Goal: Task Accomplishment & Management: Manage account settings

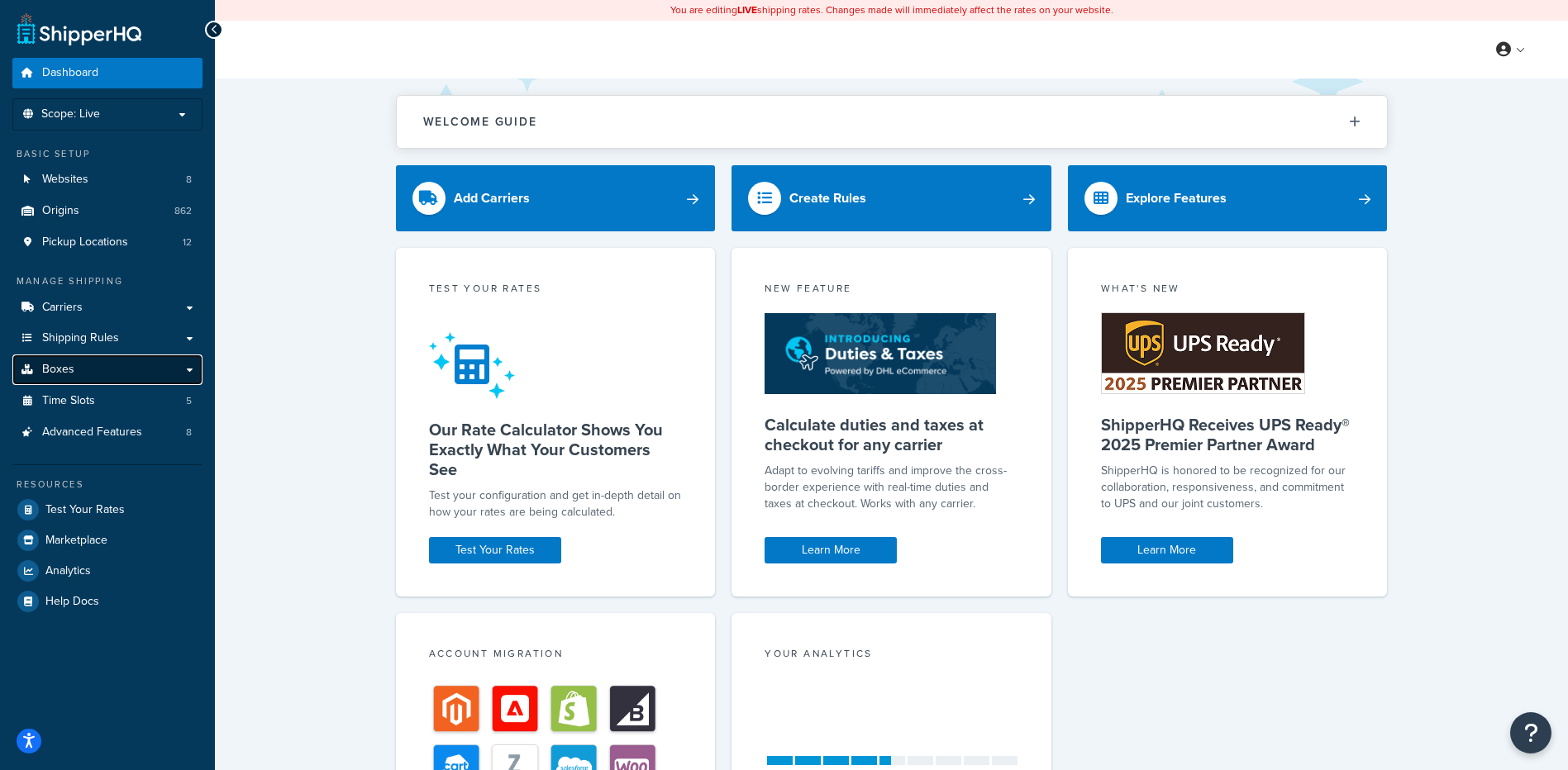
click at [120, 363] on link "Boxes" at bounding box center [107, 370] width 190 height 31
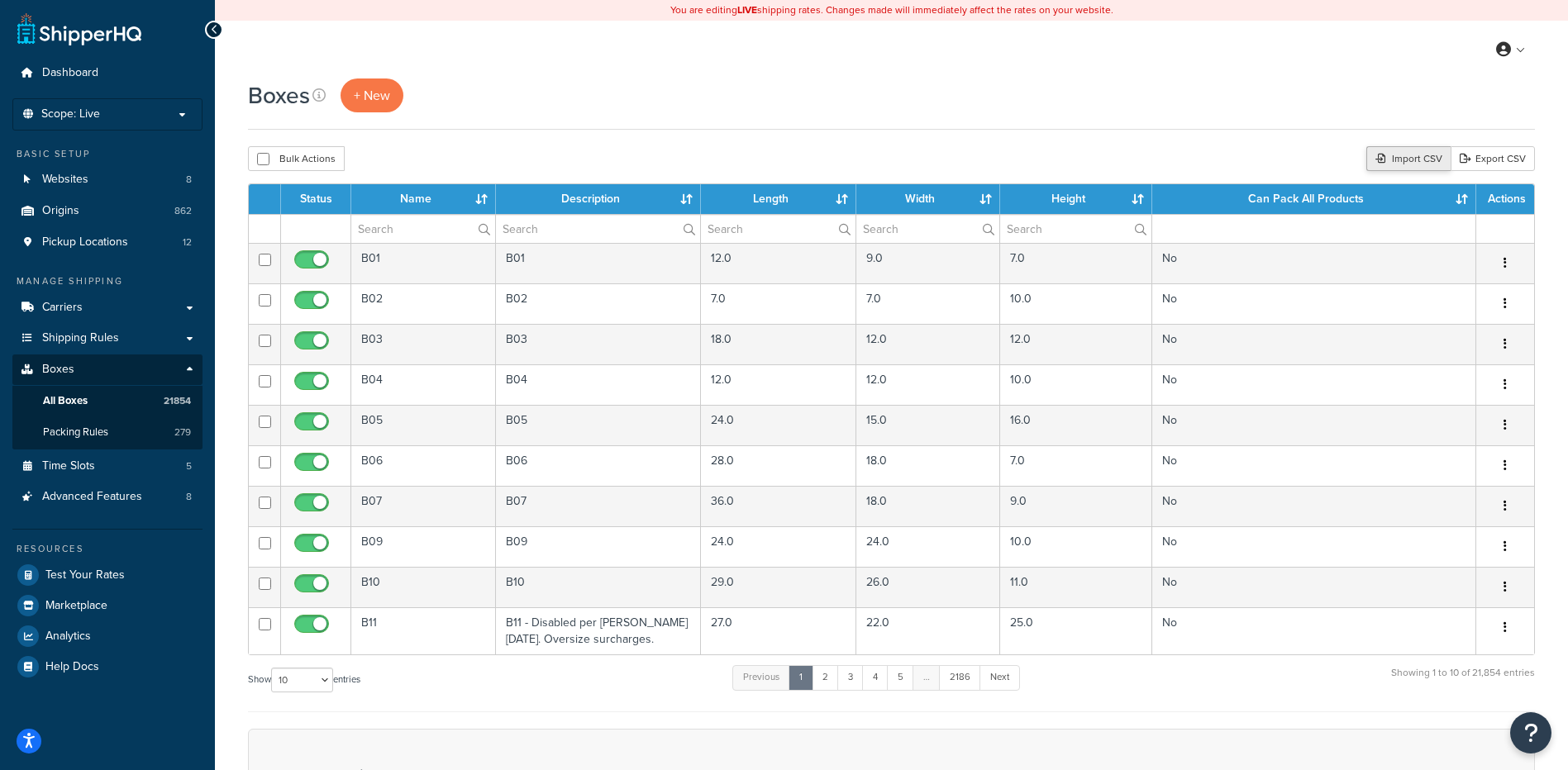
click at [1402, 159] on div "Import CSV" at bounding box center [1409, 158] width 84 height 25
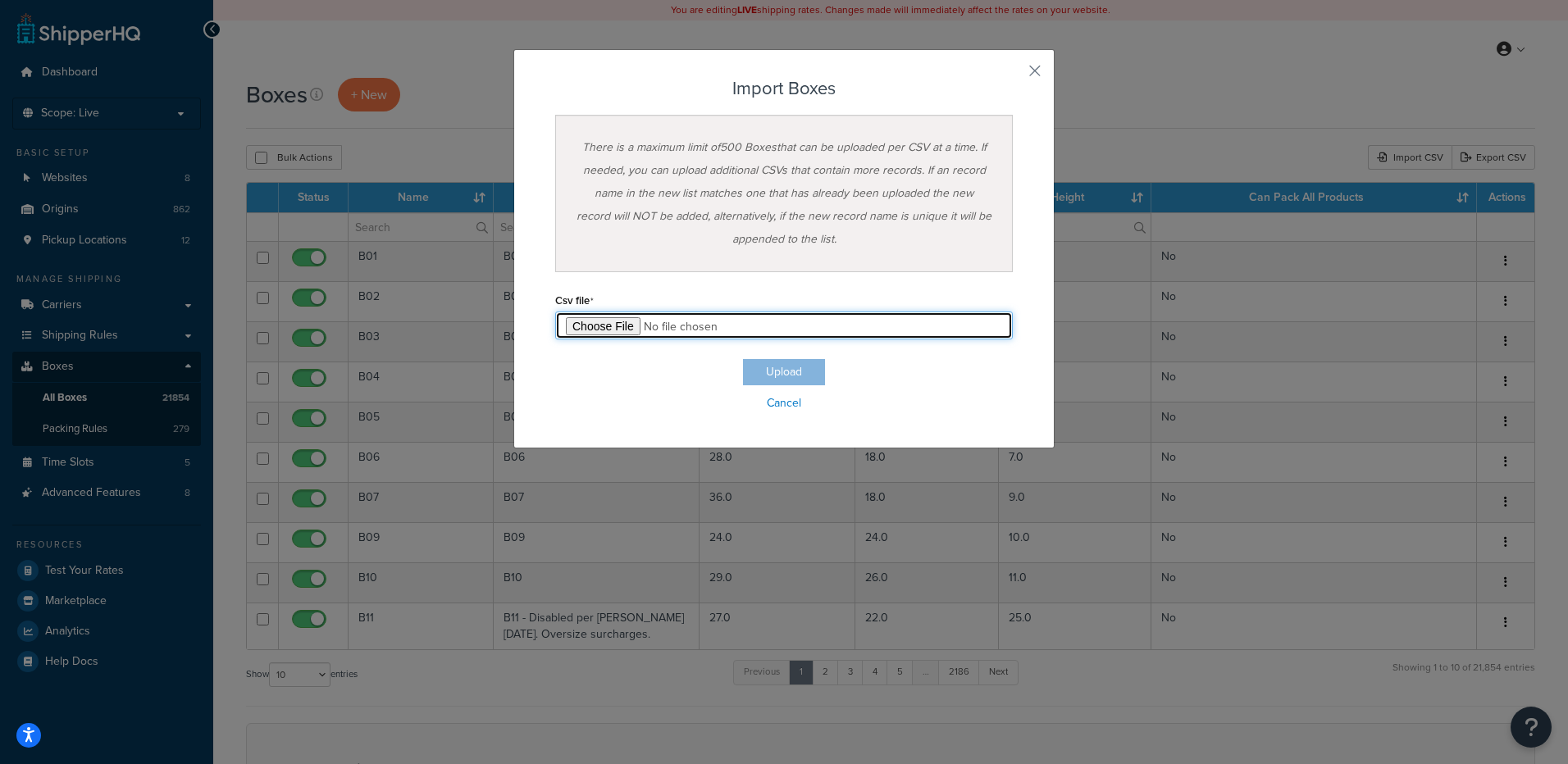
click at [604, 332] on input "file" at bounding box center [784, 325] width 457 height 28
type input "C:\fakepath\09_30_2025_box_dims.csv"
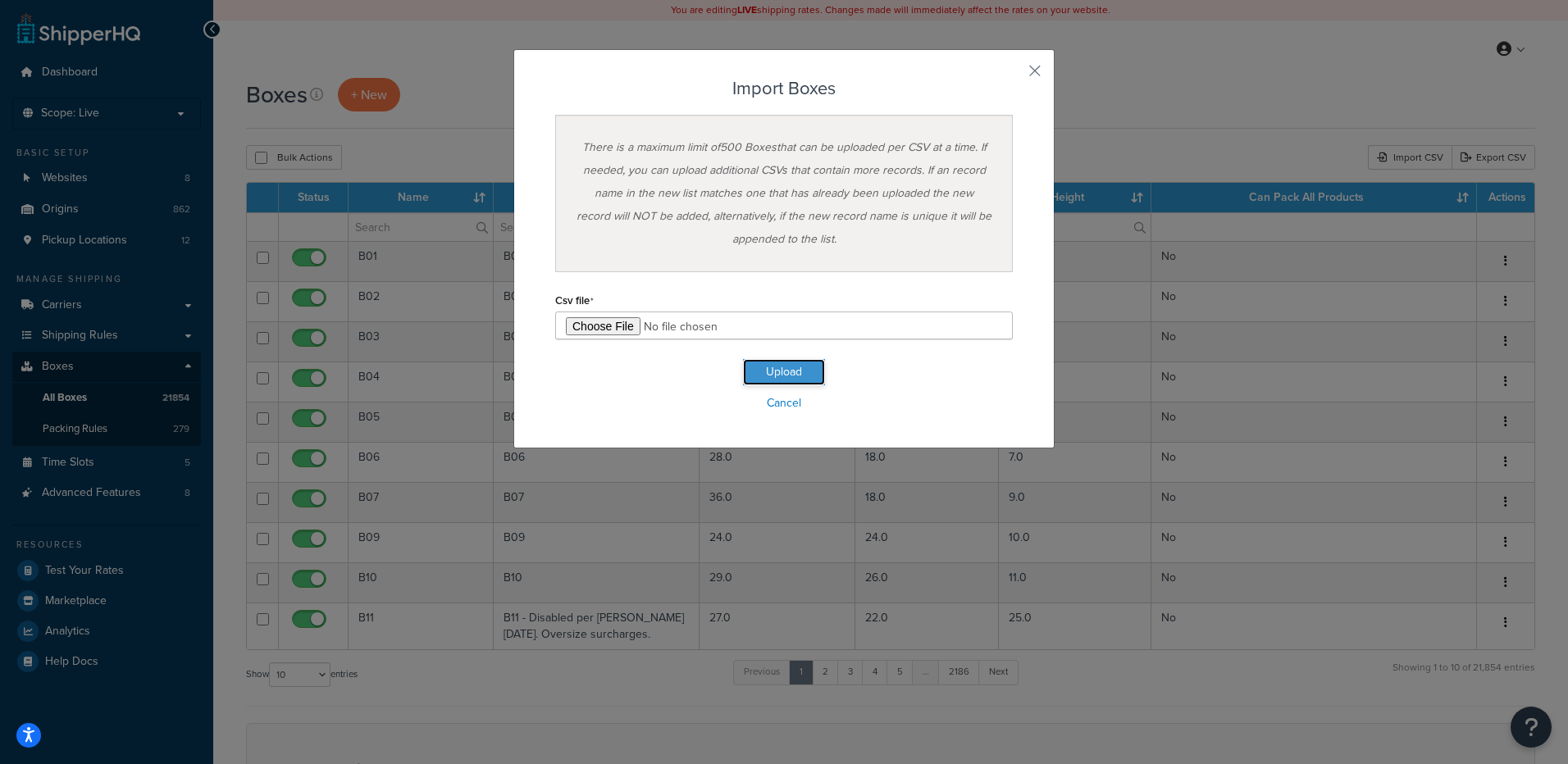
click at [776, 381] on button "Upload" at bounding box center [784, 372] width 82 height 26
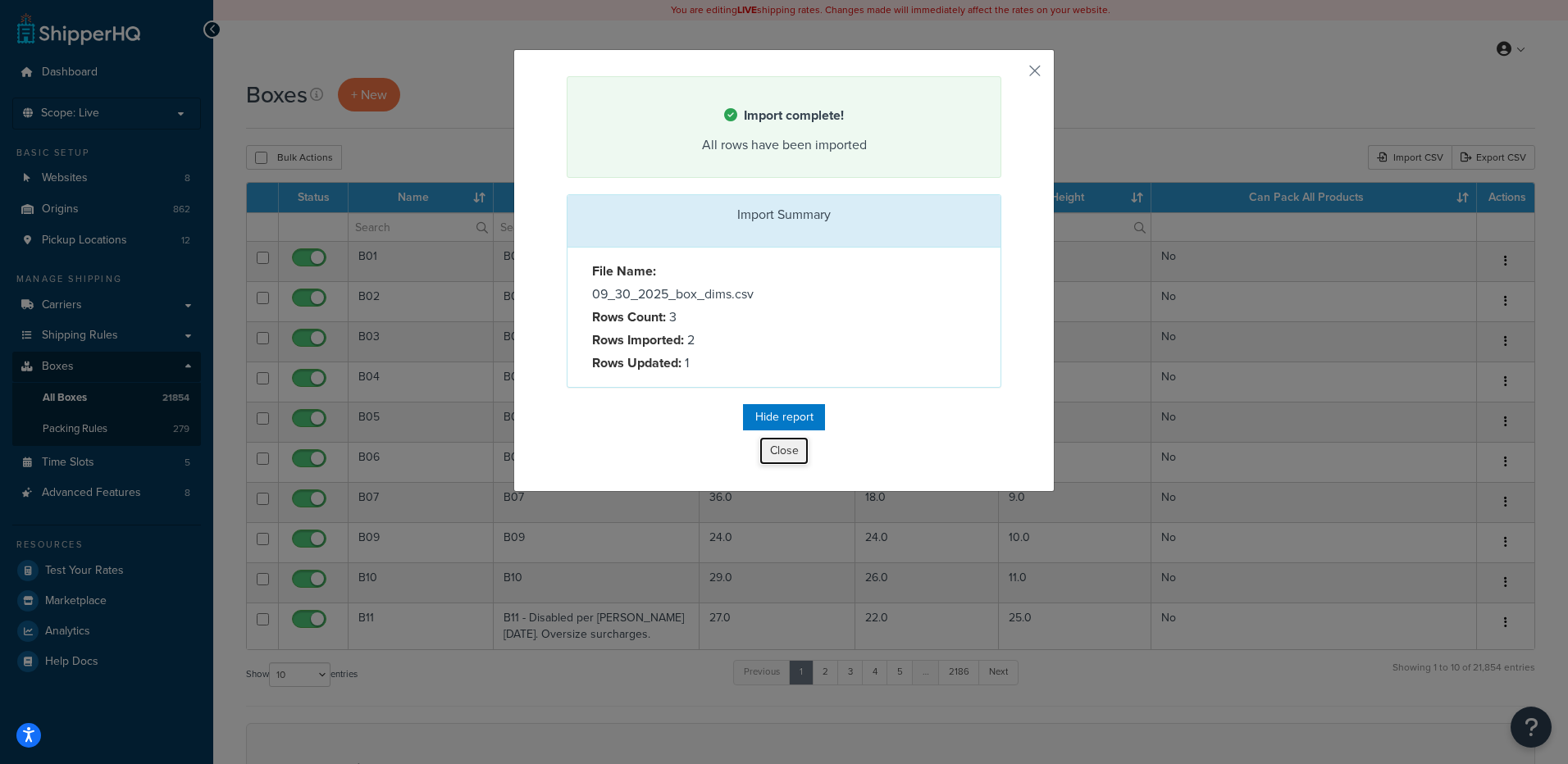
click at [798, 452] on button "Close" at bounding box center [784, 450] width 49 height 28
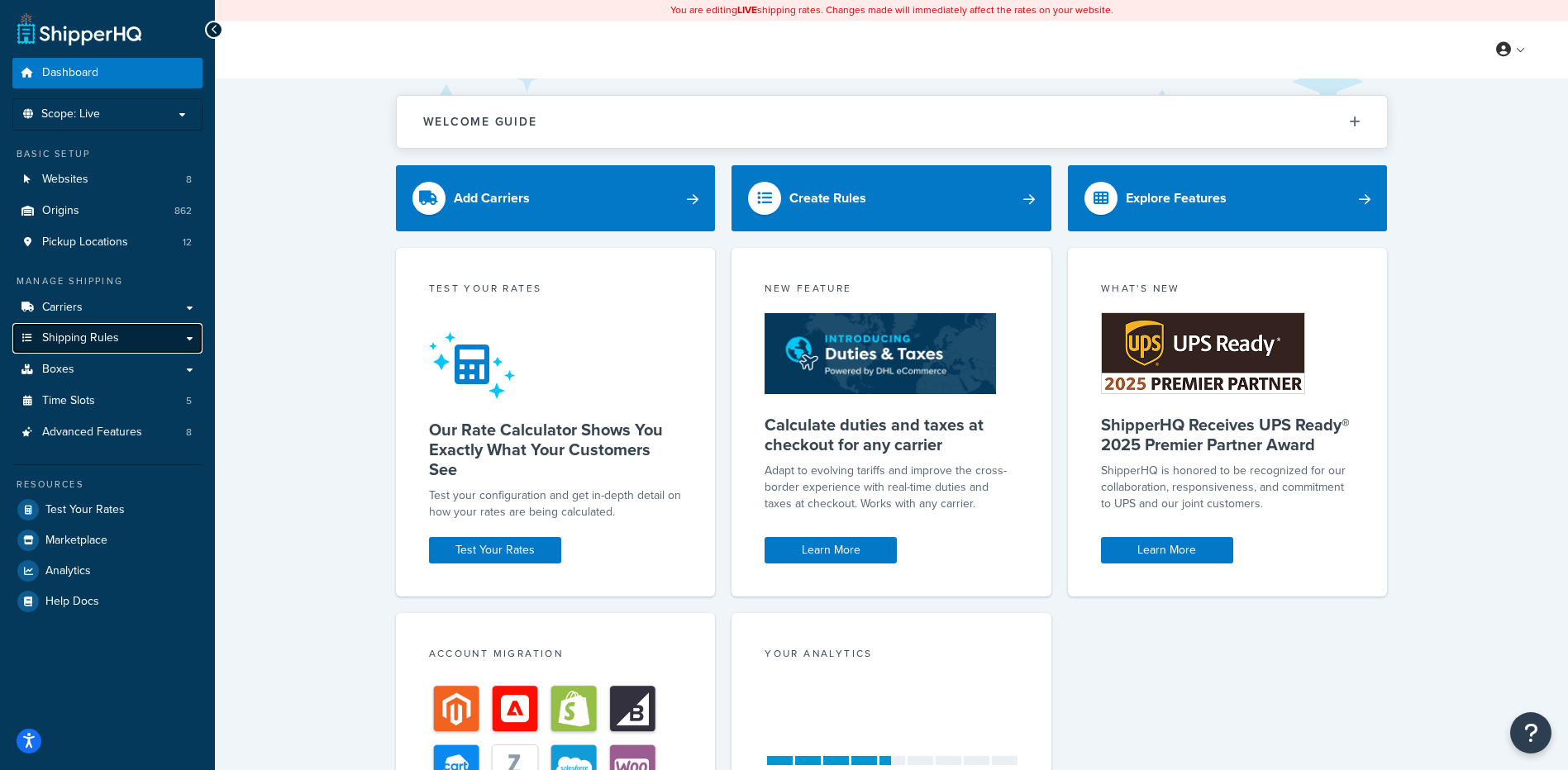
click at [103, 341] on span "Shipping Rules" at bounding box center [81, 338] width 77 height 14
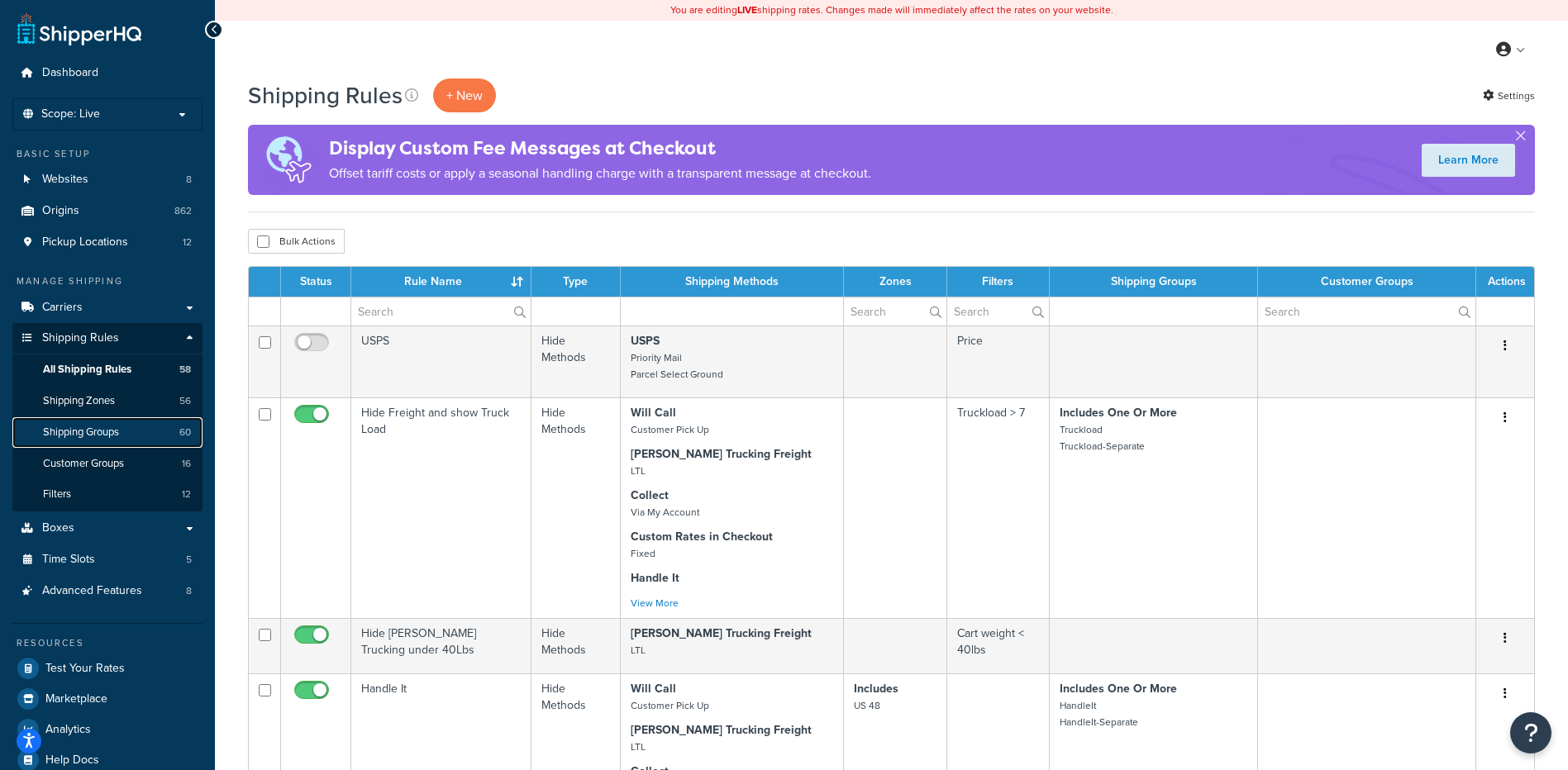
click at [98, 439] on span "Shipping Groups" at bounding box center [81, 433] width 76 height 14
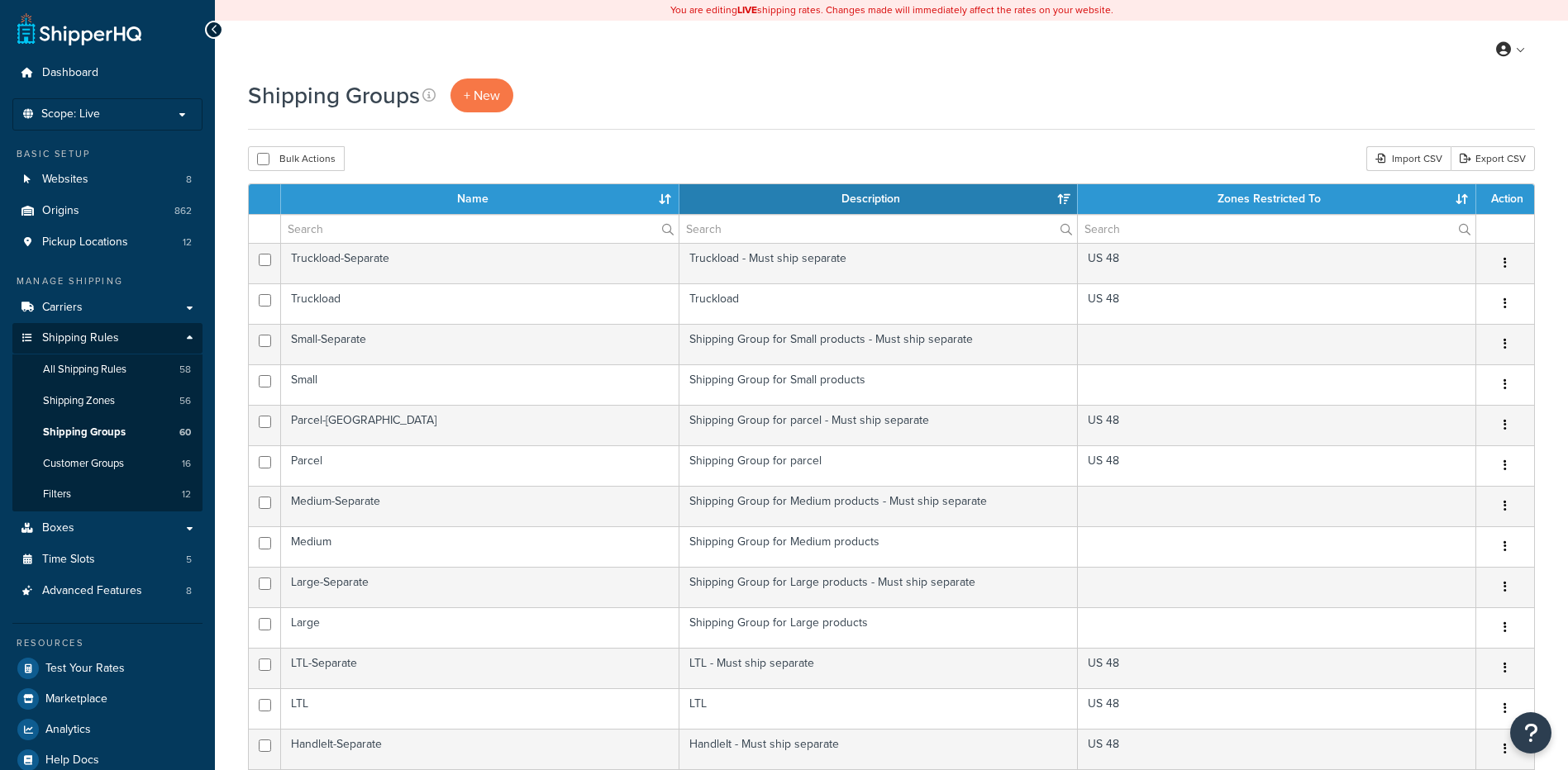
select select "15"
click at [42, 534] on span "Boxes" at bounding box center [58, 528] width 33 height 14
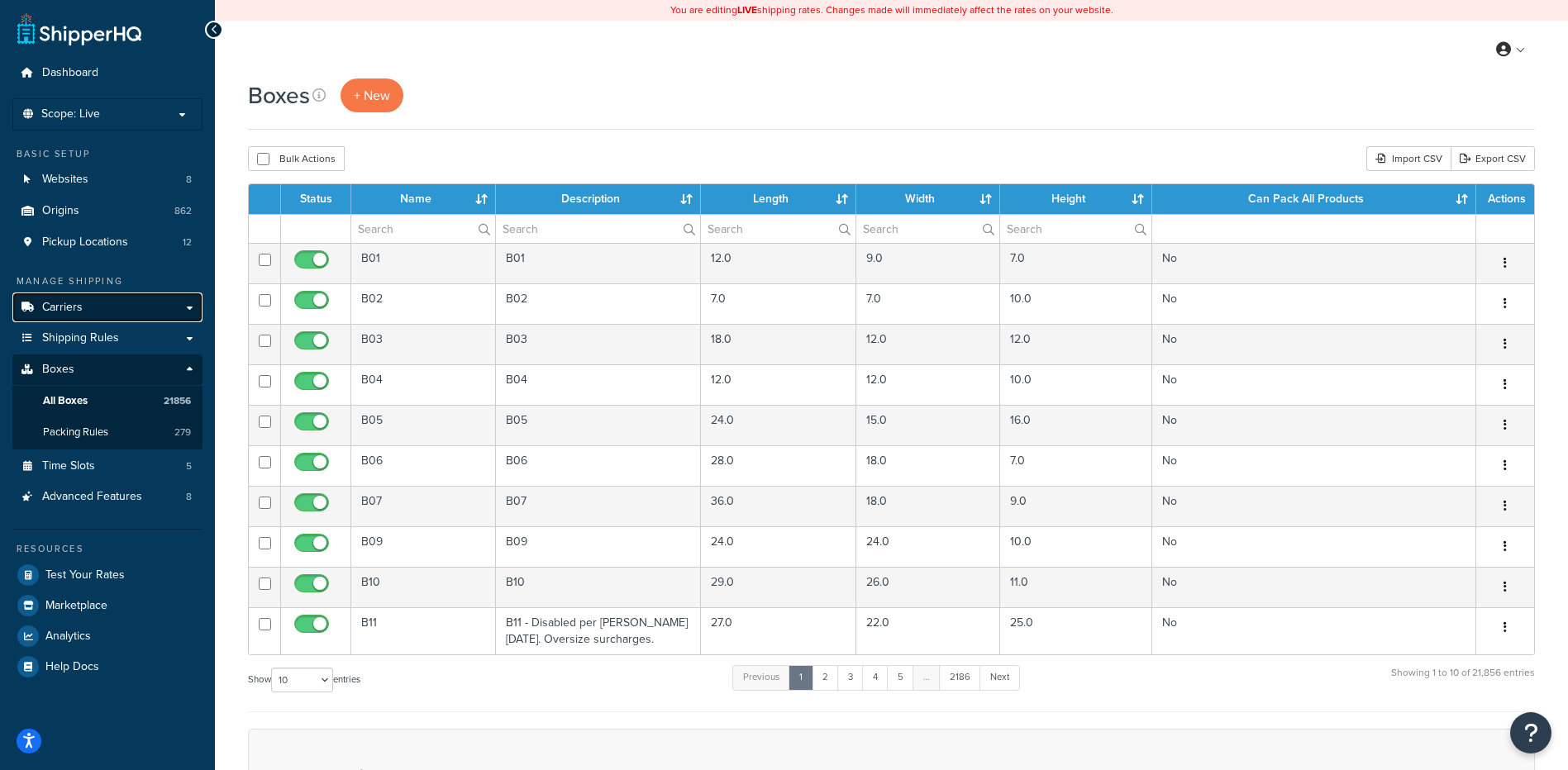
click at [180, 312] on link "Carriers" at bounding box center [107, 308] width 190 height 31
click at [77, 344] on span "Shipping Rules" at bounding box center [81, 338] width 77 height 14
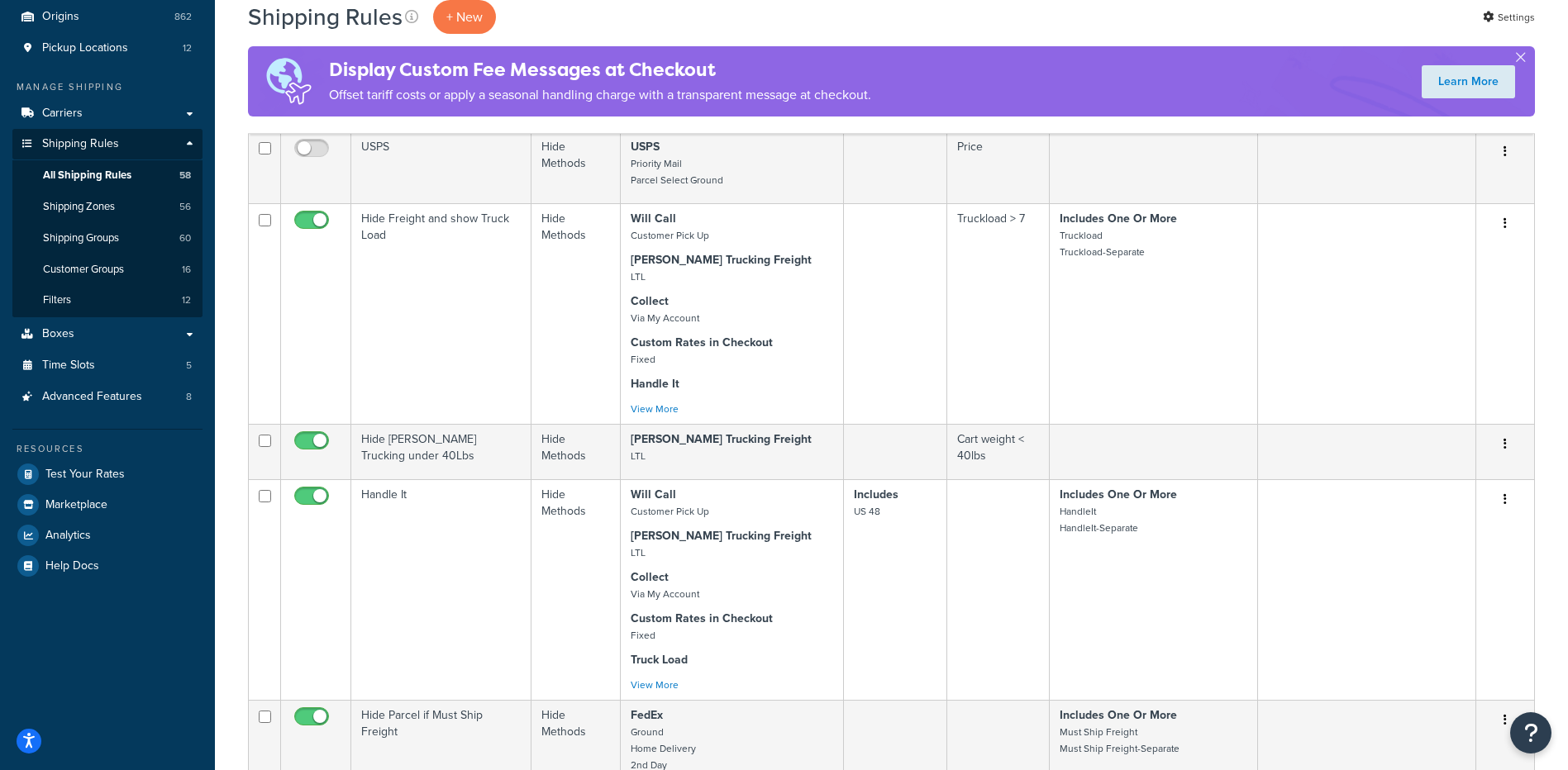
scroll to position [73, 0]
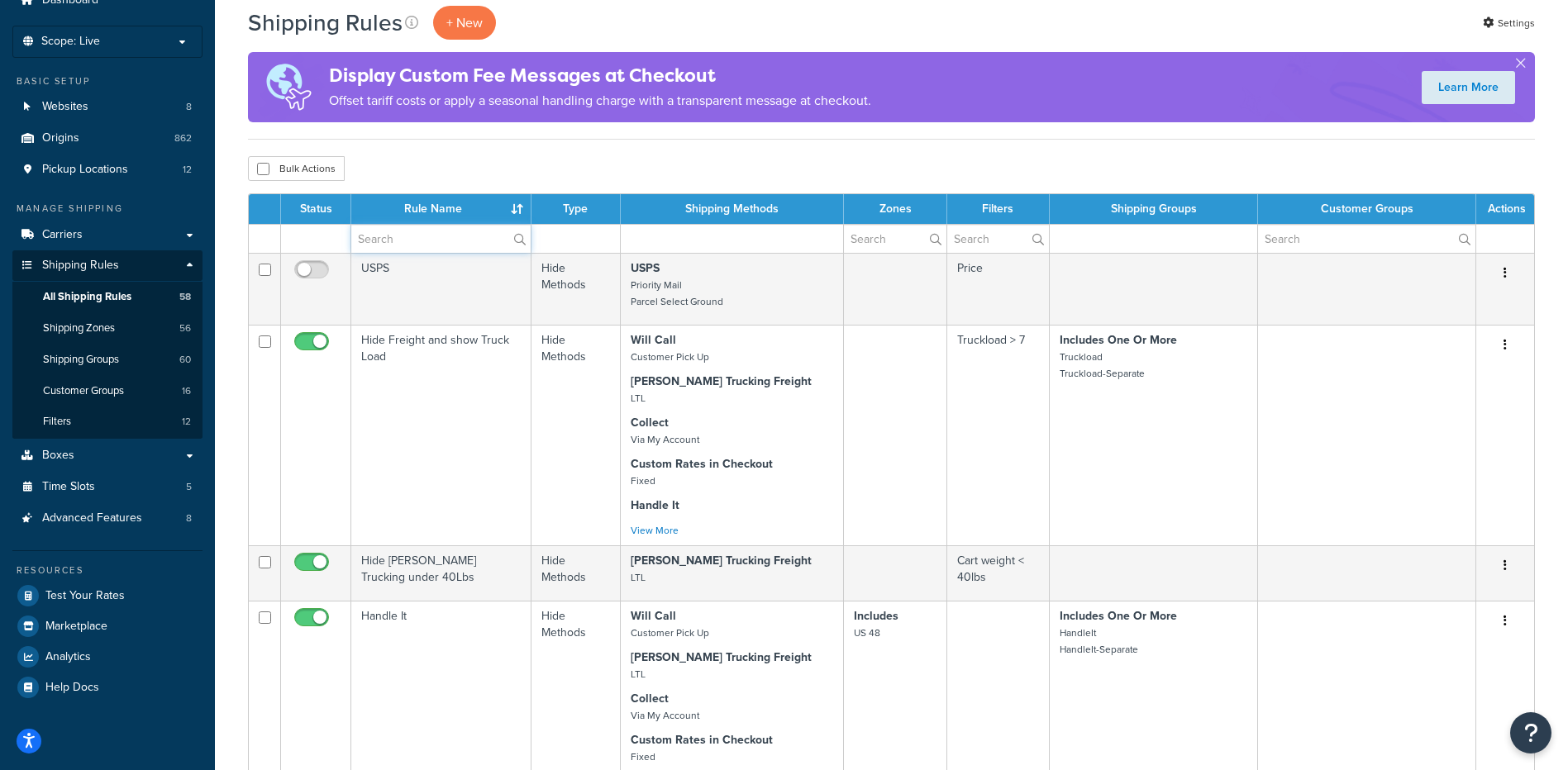
click at [450, 248] on input "text" at bounding box center [440, 238] width 179 height 28
click at [454, 139] on div "Shipping Rules + New Settings Display Custom Fee Messages at Checkout Offset ta…" at bounding box center [891, 73] width 1287 height 134
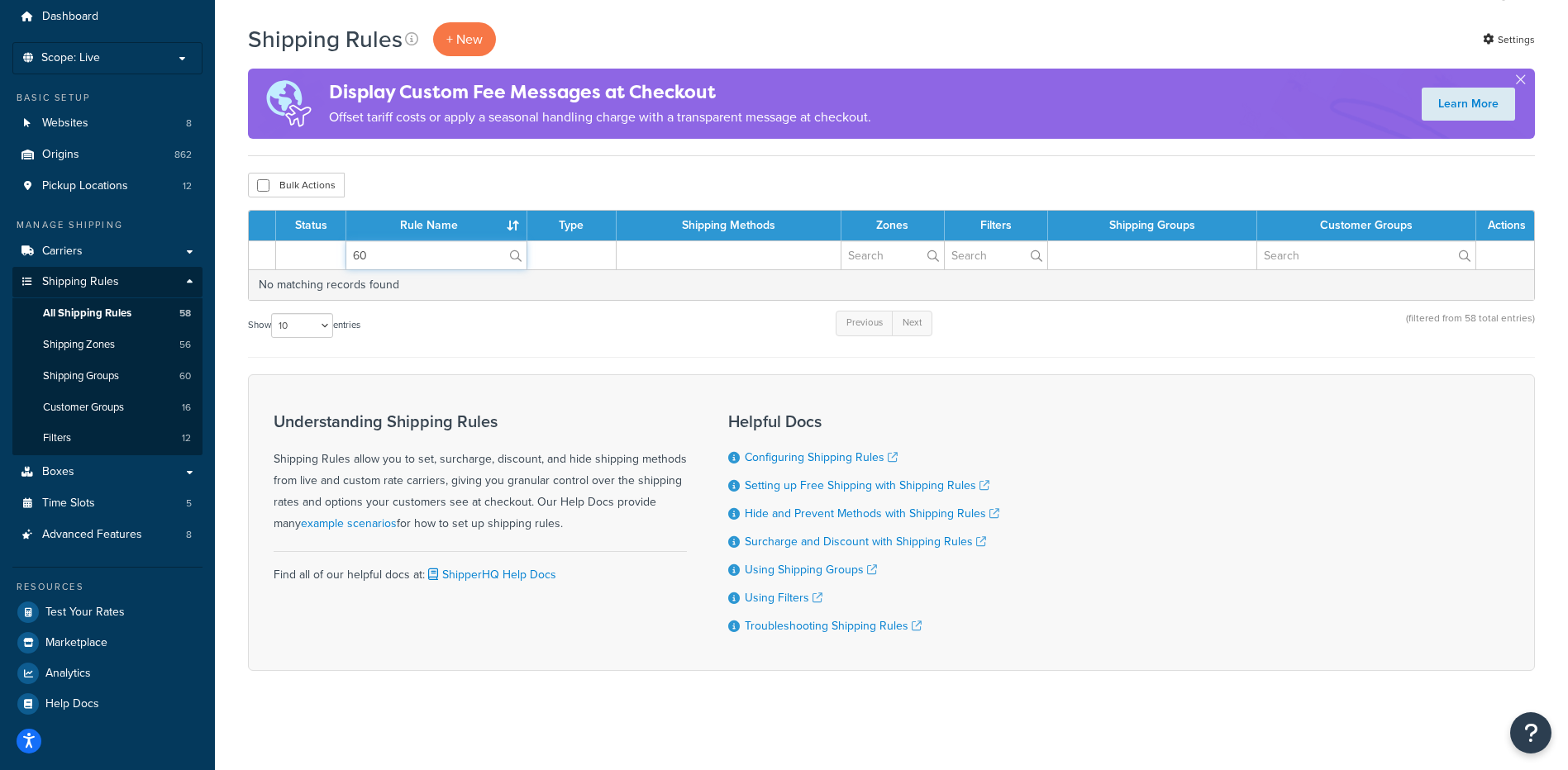
drag, startPoint x: 404, startPoint y: 245, endPoint x: 319, endPoint y: 242, distance: 85.1
click at [319, 242] on tr "60" at bounding box center [891, 255] width 1285 height 29
type input "class"
click at [406, 179] on div "Bulk Actions Duplicate Delete" at bounding box center [891, 185] width 1287 height 25
drag, startPoint x: 399, startPoint y: 258, endPoint x: 308, endPoint y: 237, distance: 93.4
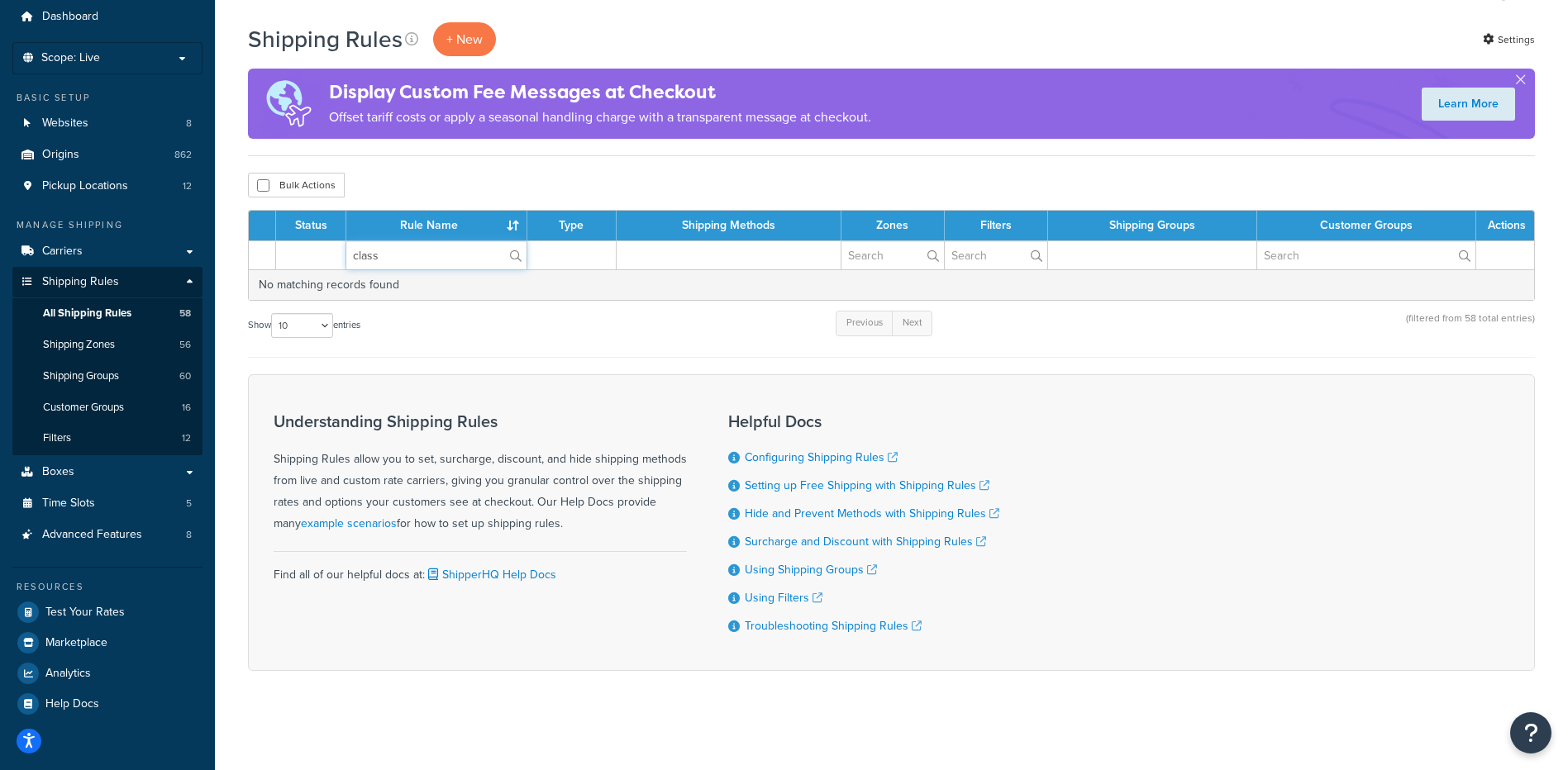
click at [308, 241] on tr "class" at bounding box center [891, 255] width 1285 height 29
click at [398, 173] on div "Bulk Actions Duplicate Delete" at bounding box center [891, 185] width 1287 height 25
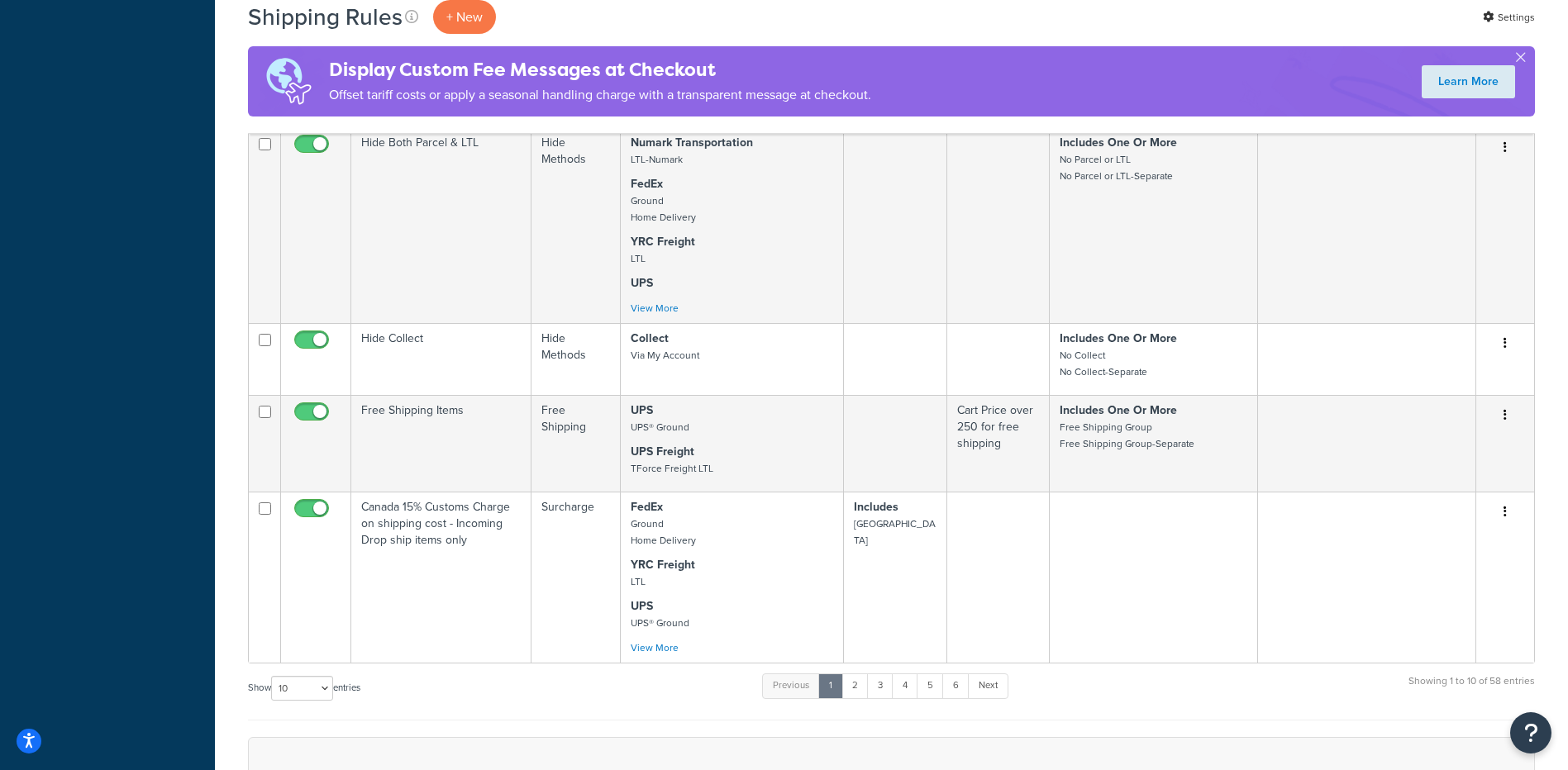
scroll to position [1219, 0]
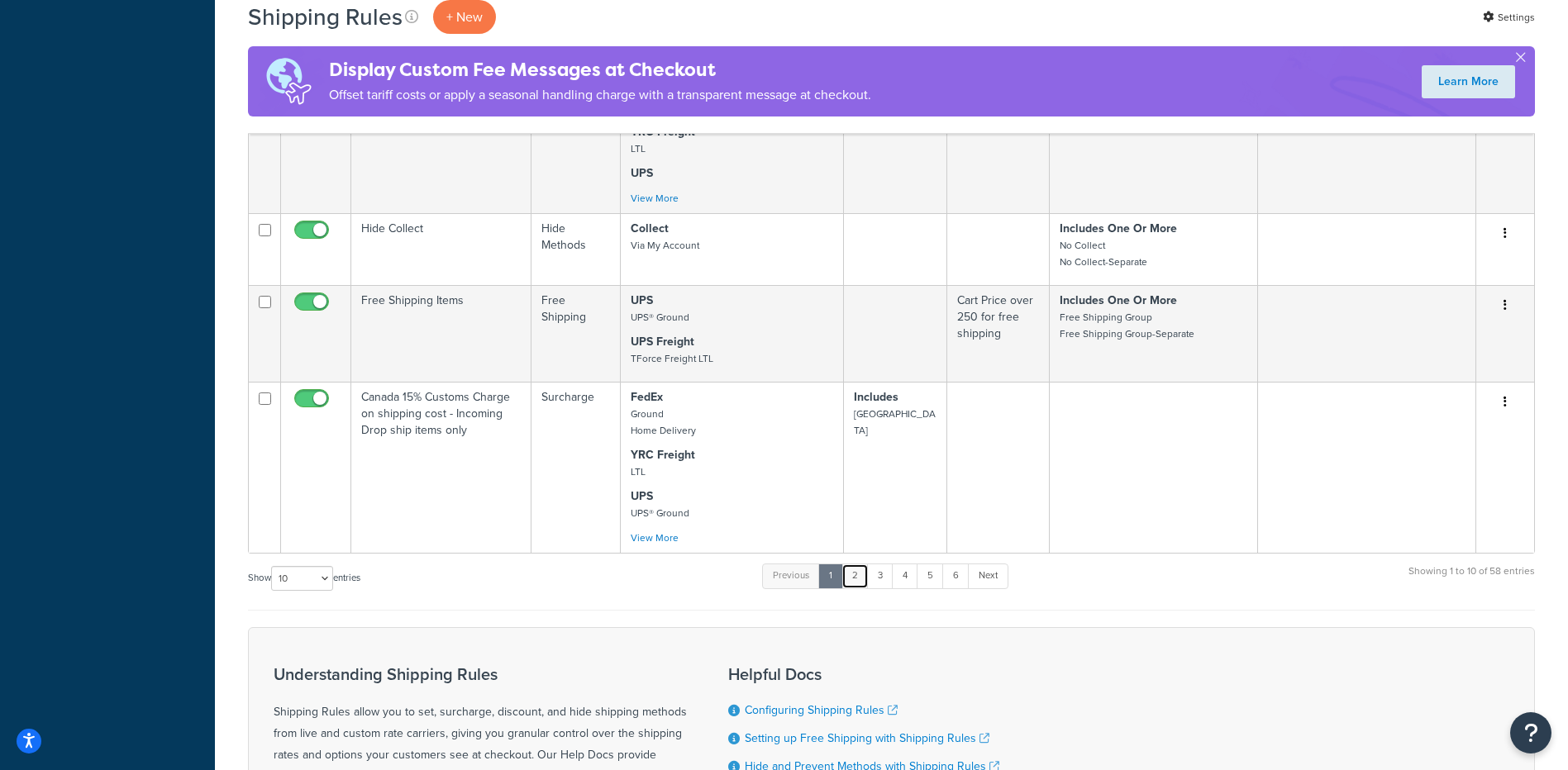
click at [866, 579] on link "2" at bounding box center [855, 576] width 27 height 25
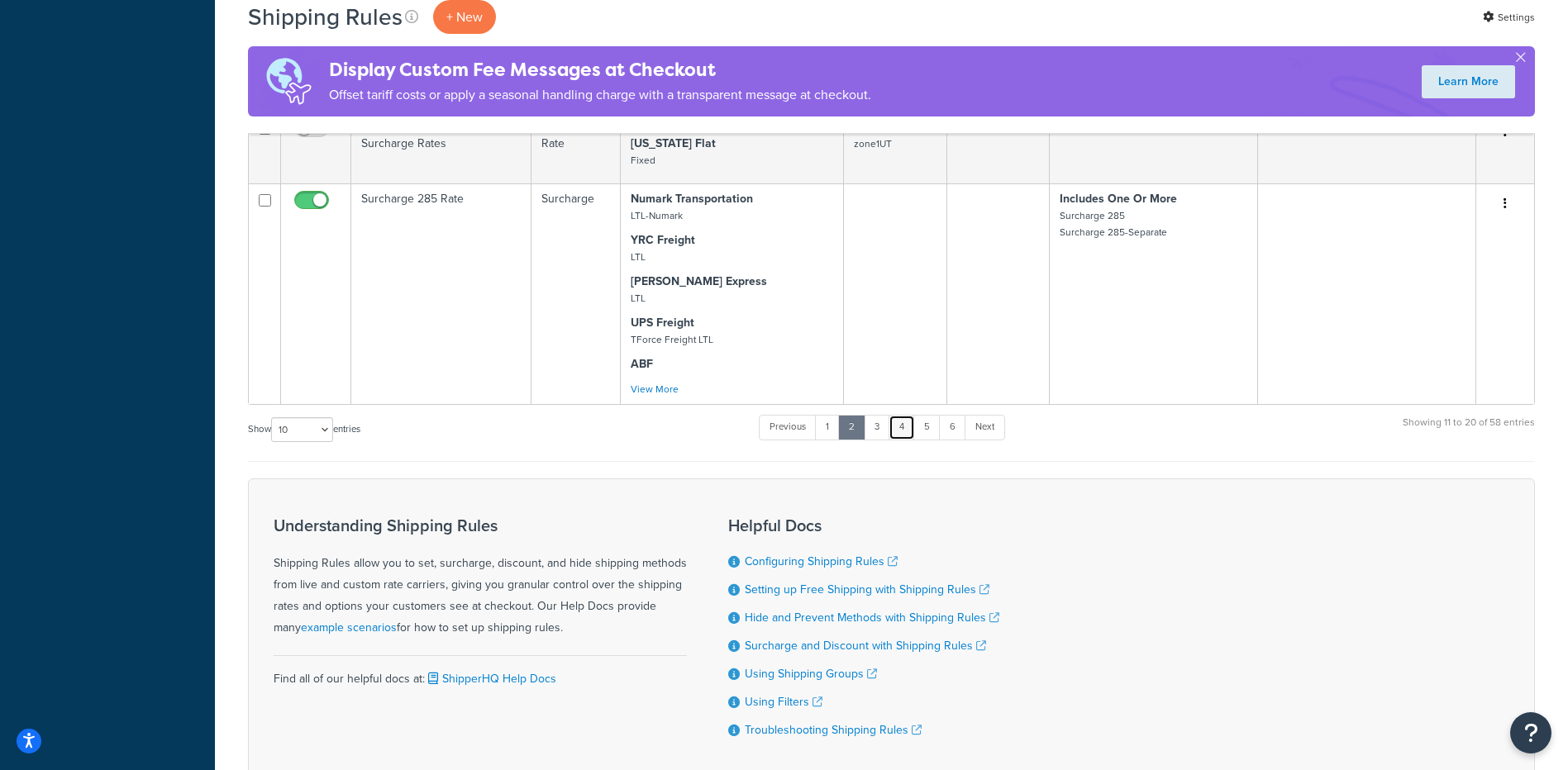
click at [908, 415] on link "4" at bounding box center [901, 427] width 27 height 25
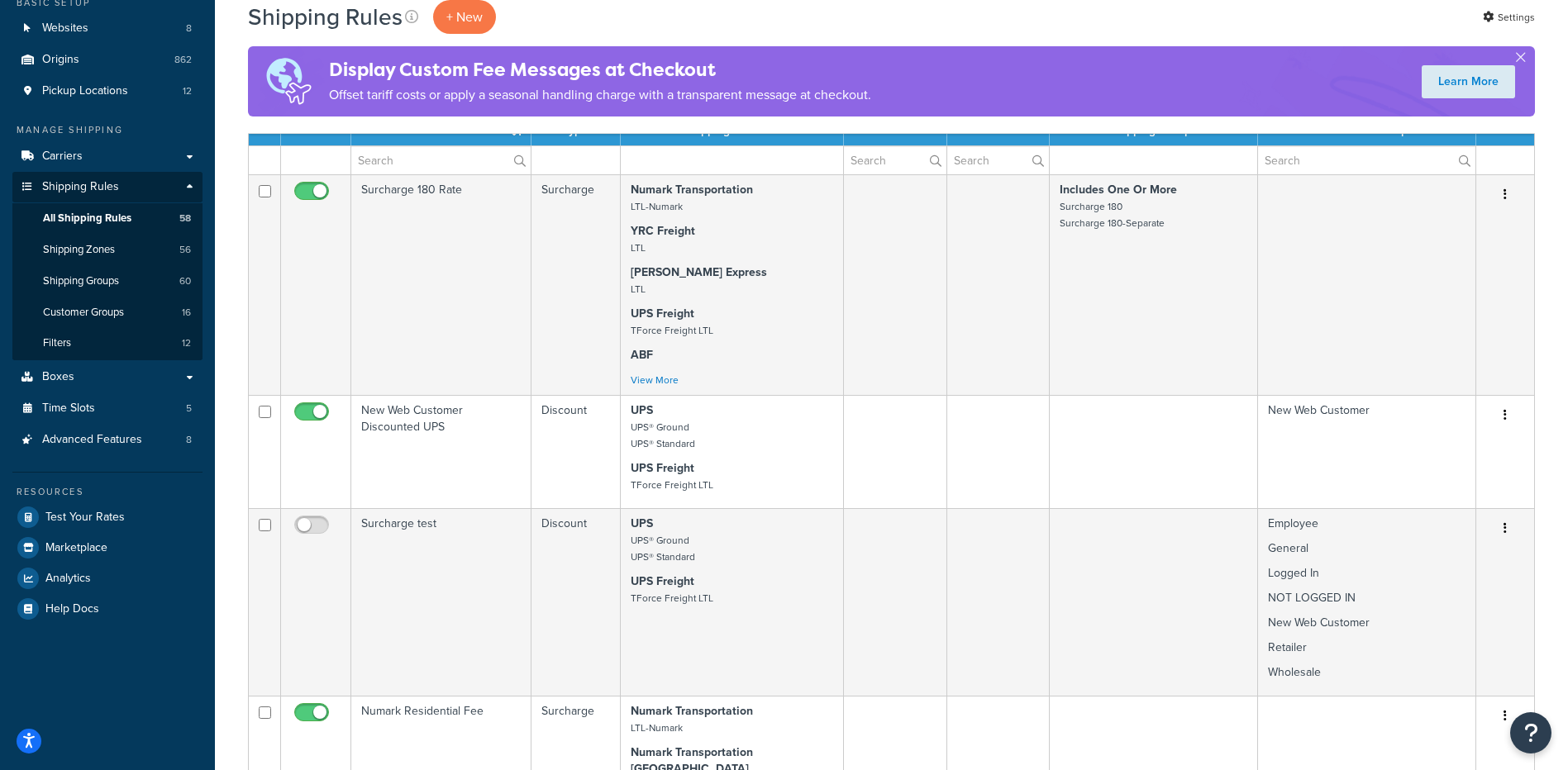
scroll to position [0, 0]
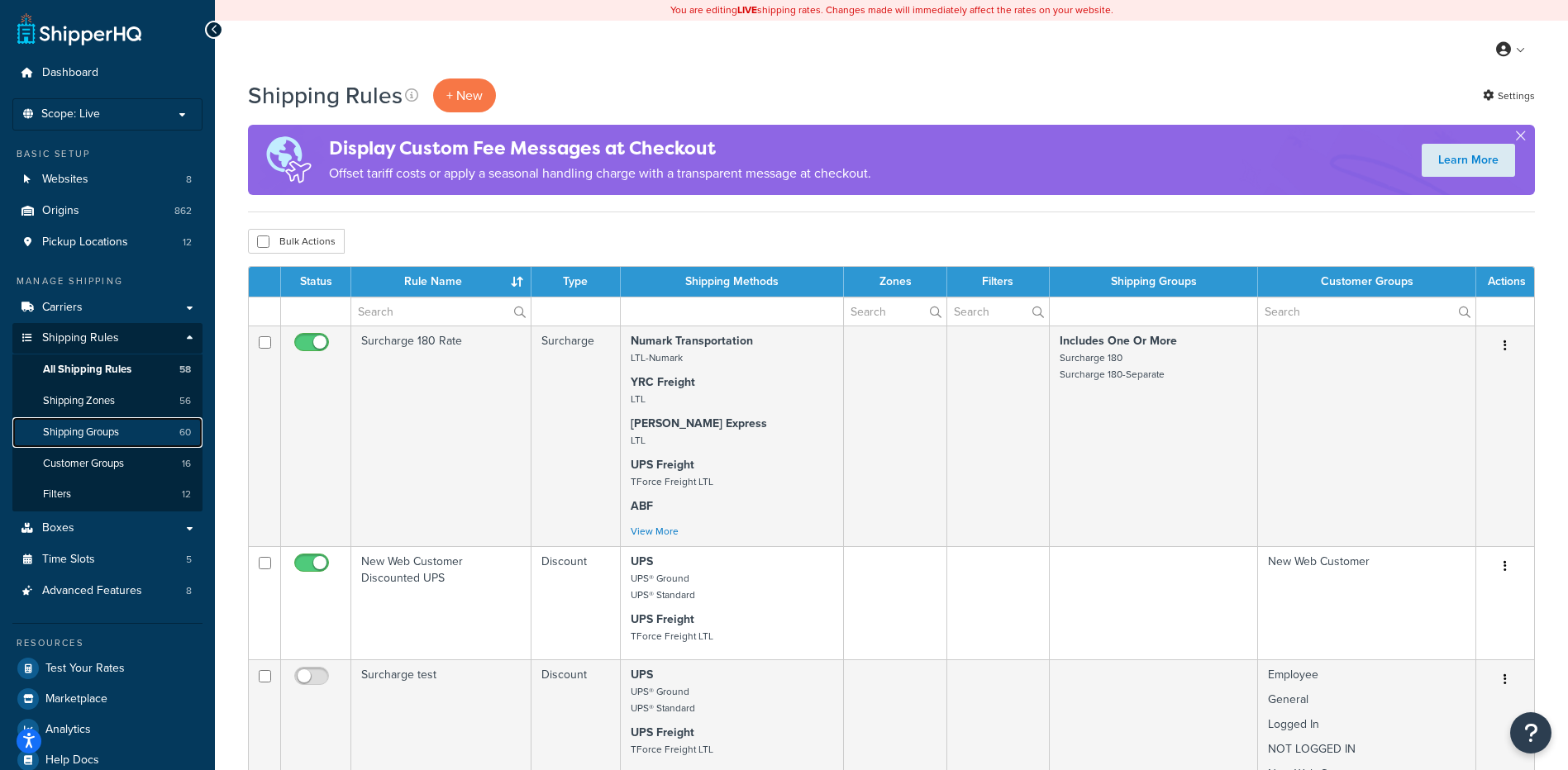
click at [86, 436] on span "Shipping Groups" at bounding box center [81, 433] width 76 height 14
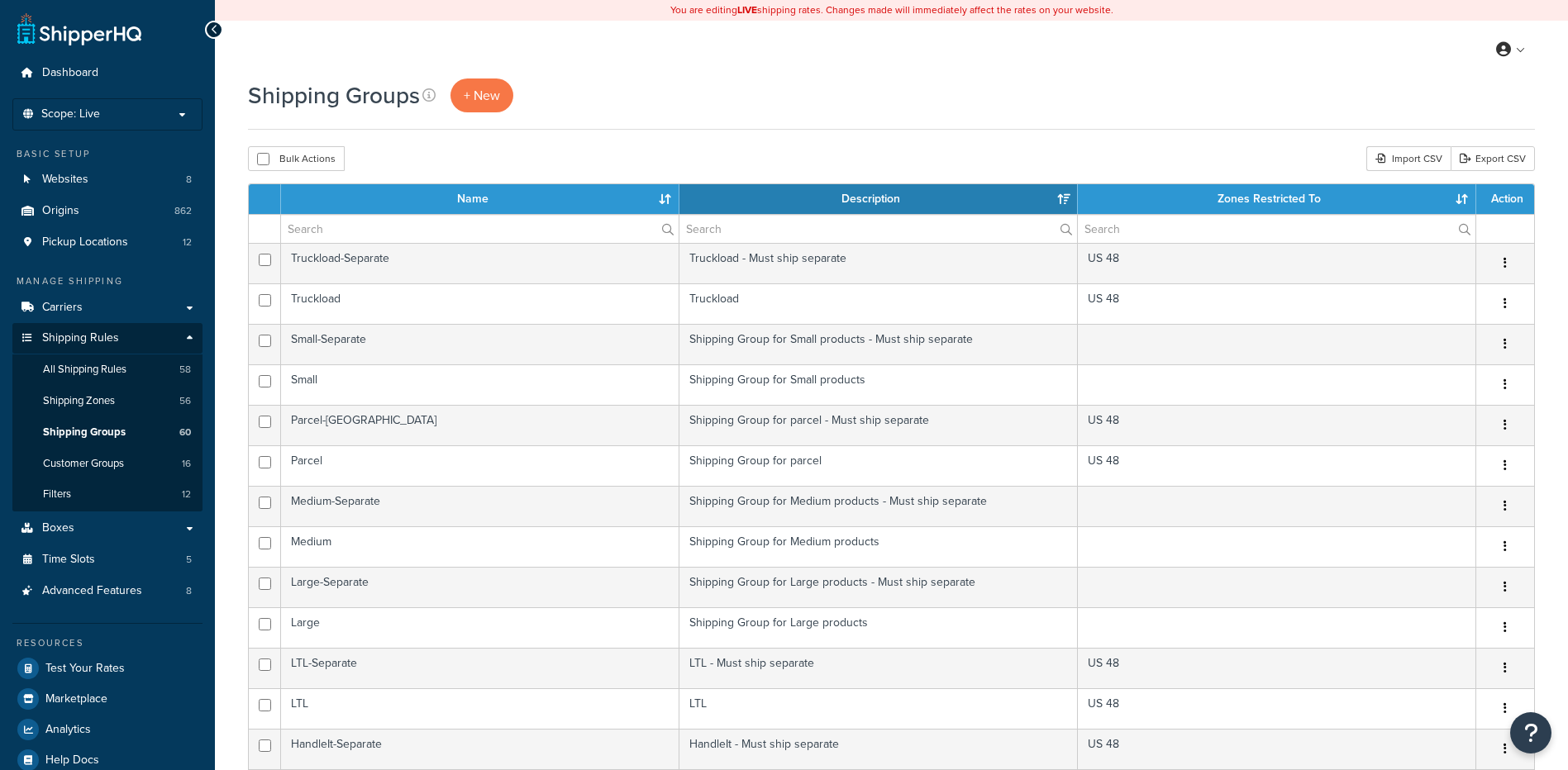
select select "15"
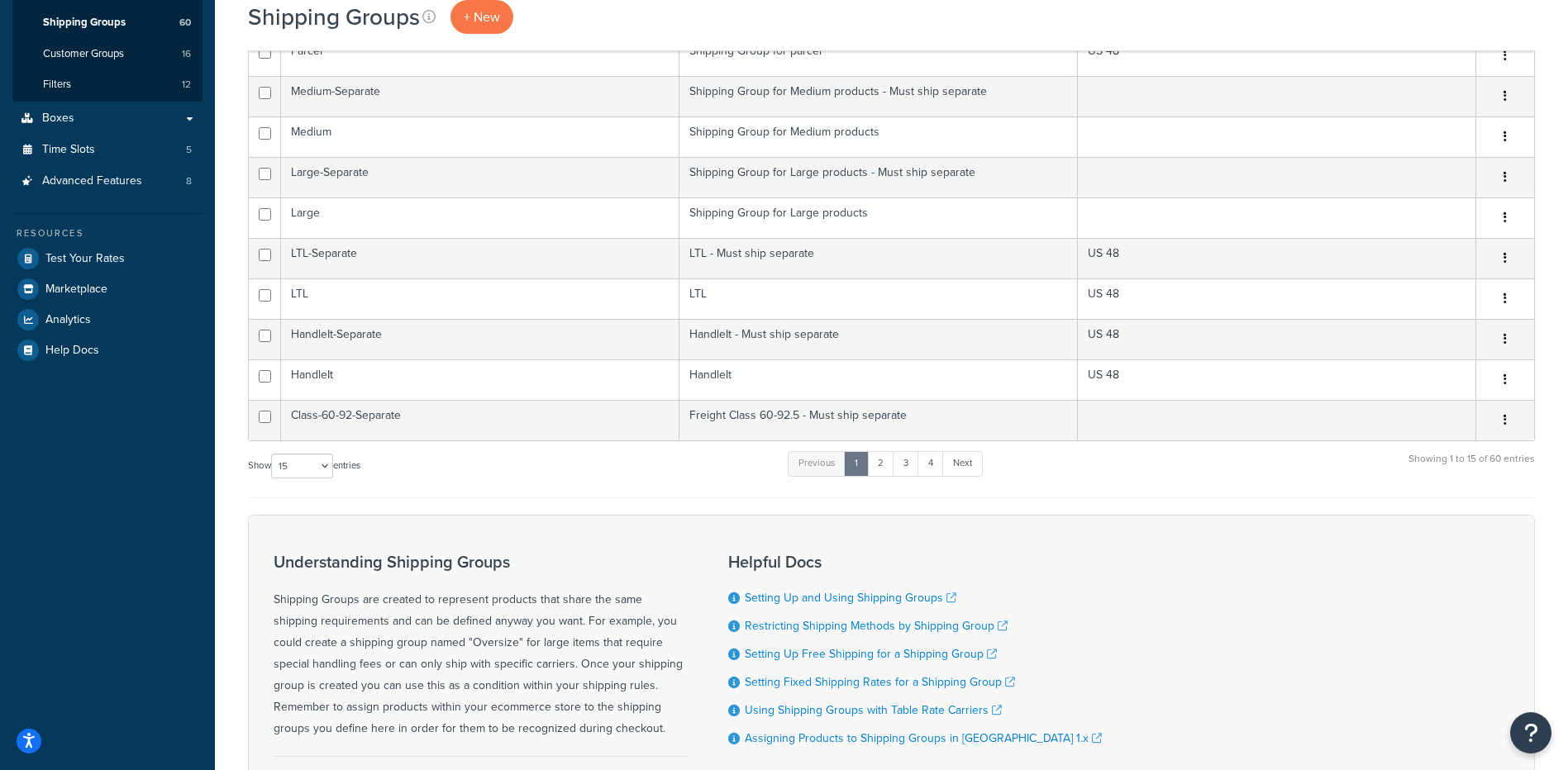
scroll to position [413, 0]
click at [886, 457] on link "2" at bounding box center [881, 460] width 27 height 25
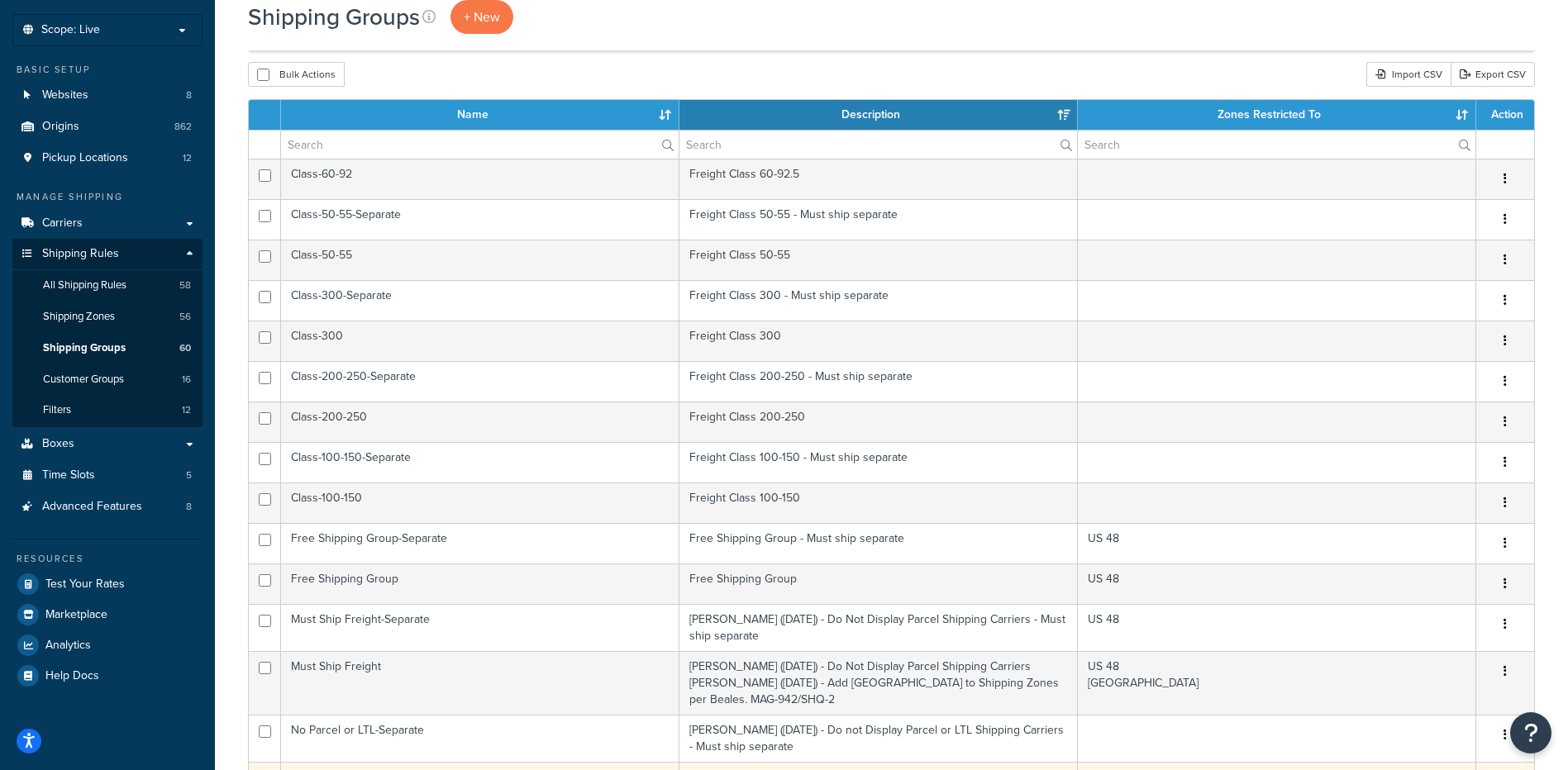
scroll to position [82, 0]
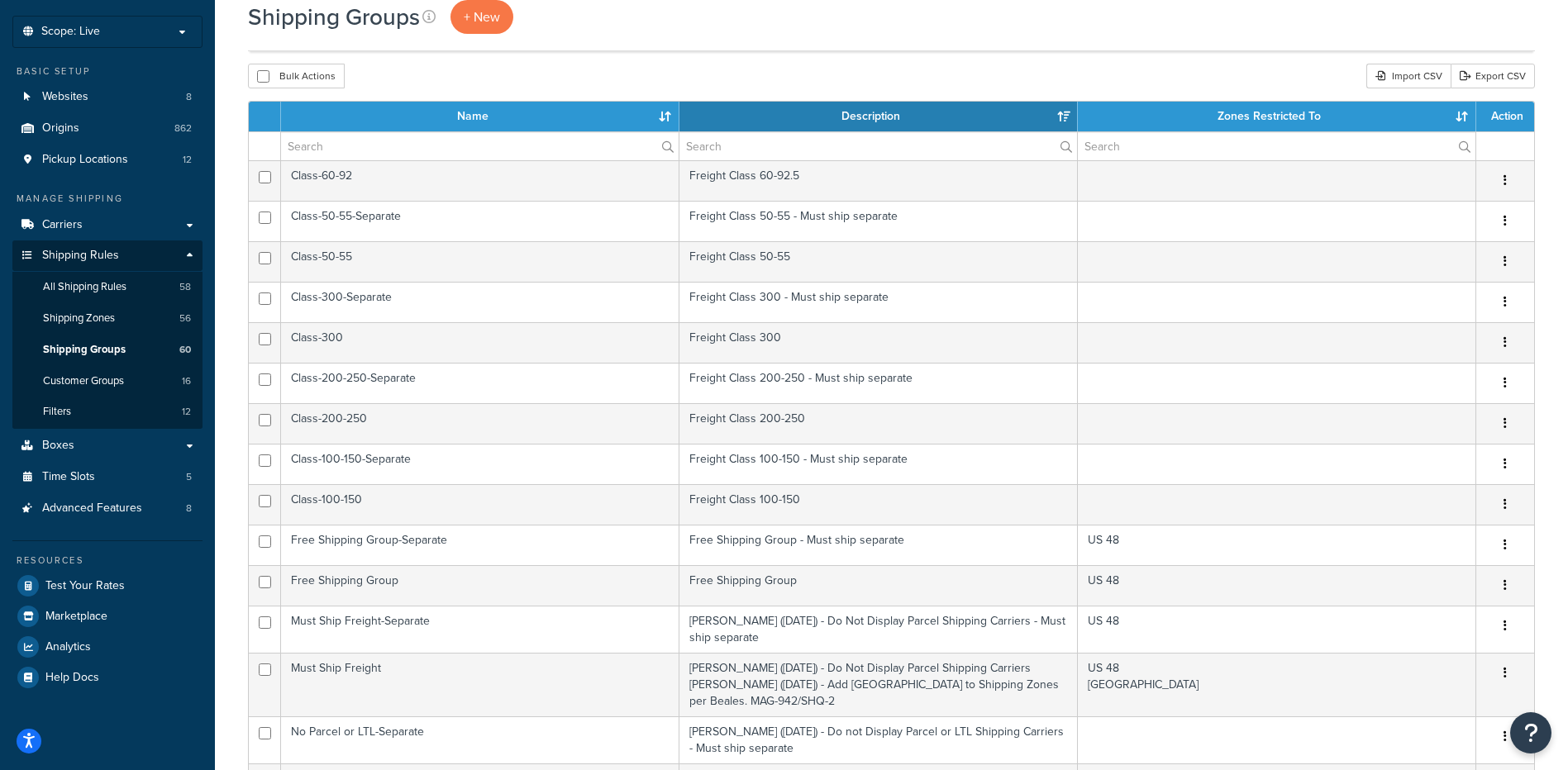
click at [769, 60] on div "Shipping Groups + New Bulk Actions Duplicate Delete Import CSV Export CSV Conta…" at bounding box center [891, 629] width 1353 height 1267
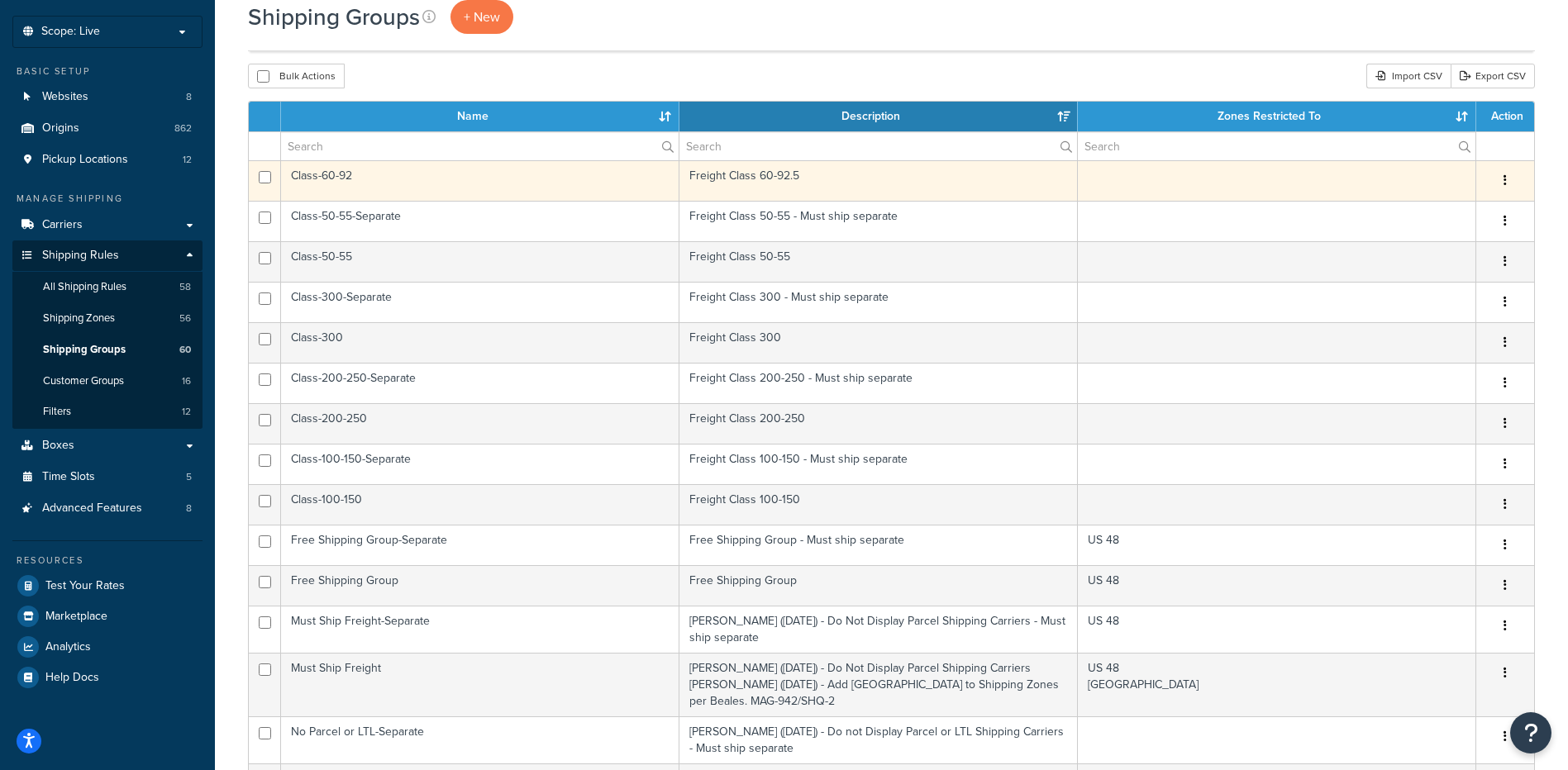
click at [524, 170] on td "Class-60-92" at bounding box center [480, 180] width 398 height 40
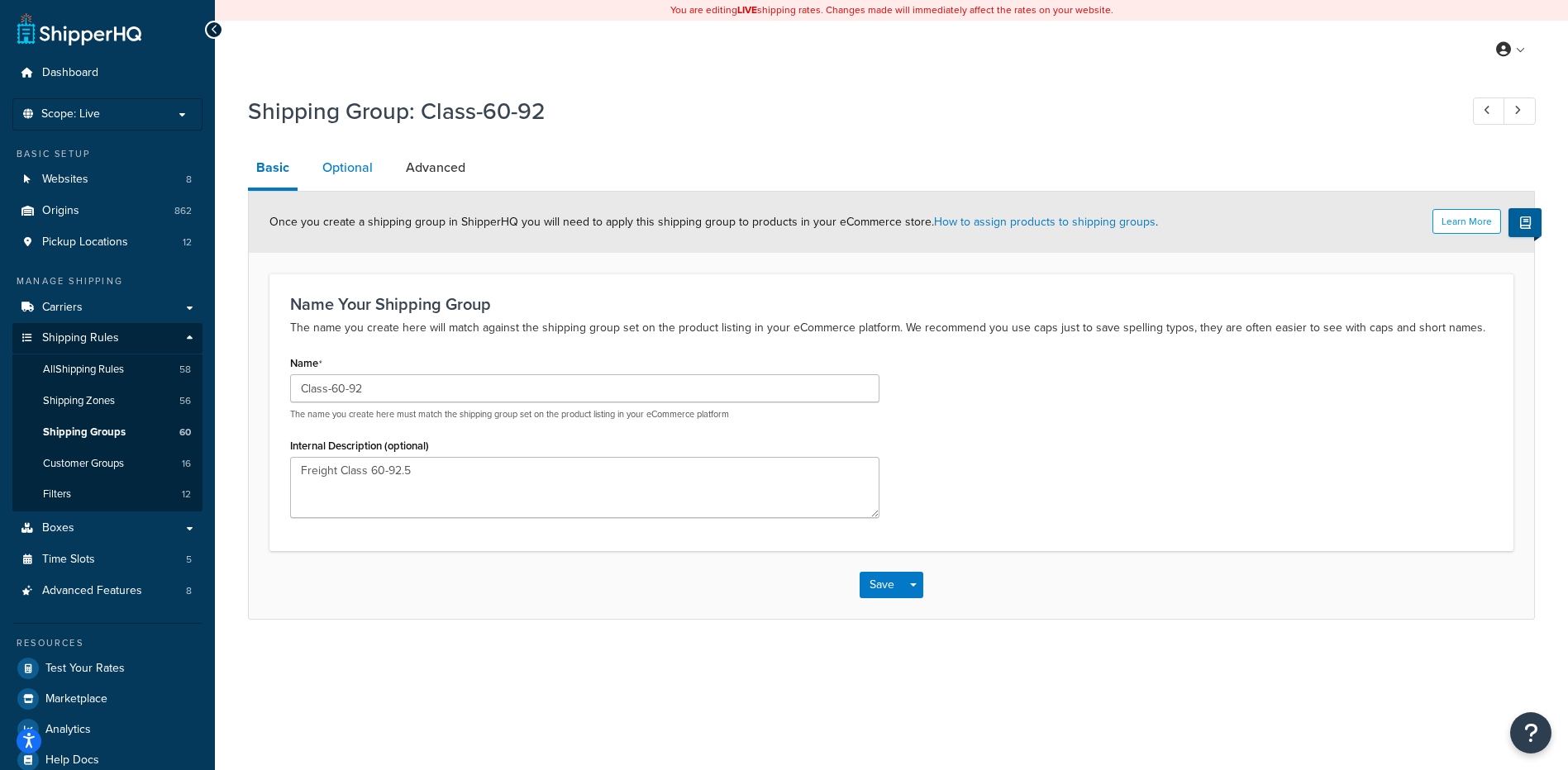
click at [347, 159] on link "Optional" at bounding box center [348, 168] width 67 height 39
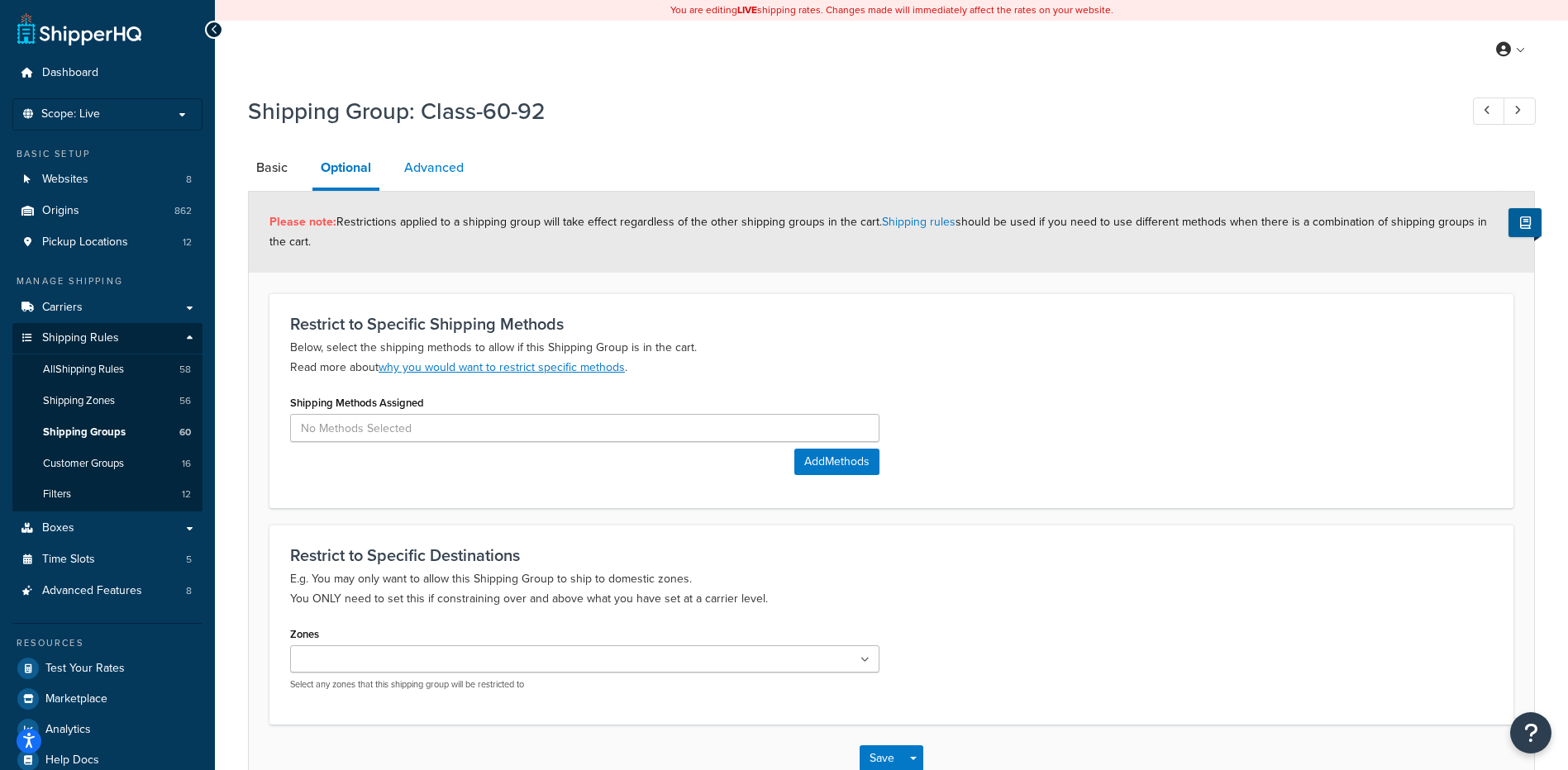
click at [416, 160] on link "Advanced" at bounding box center [434, 168] width 76 height 39
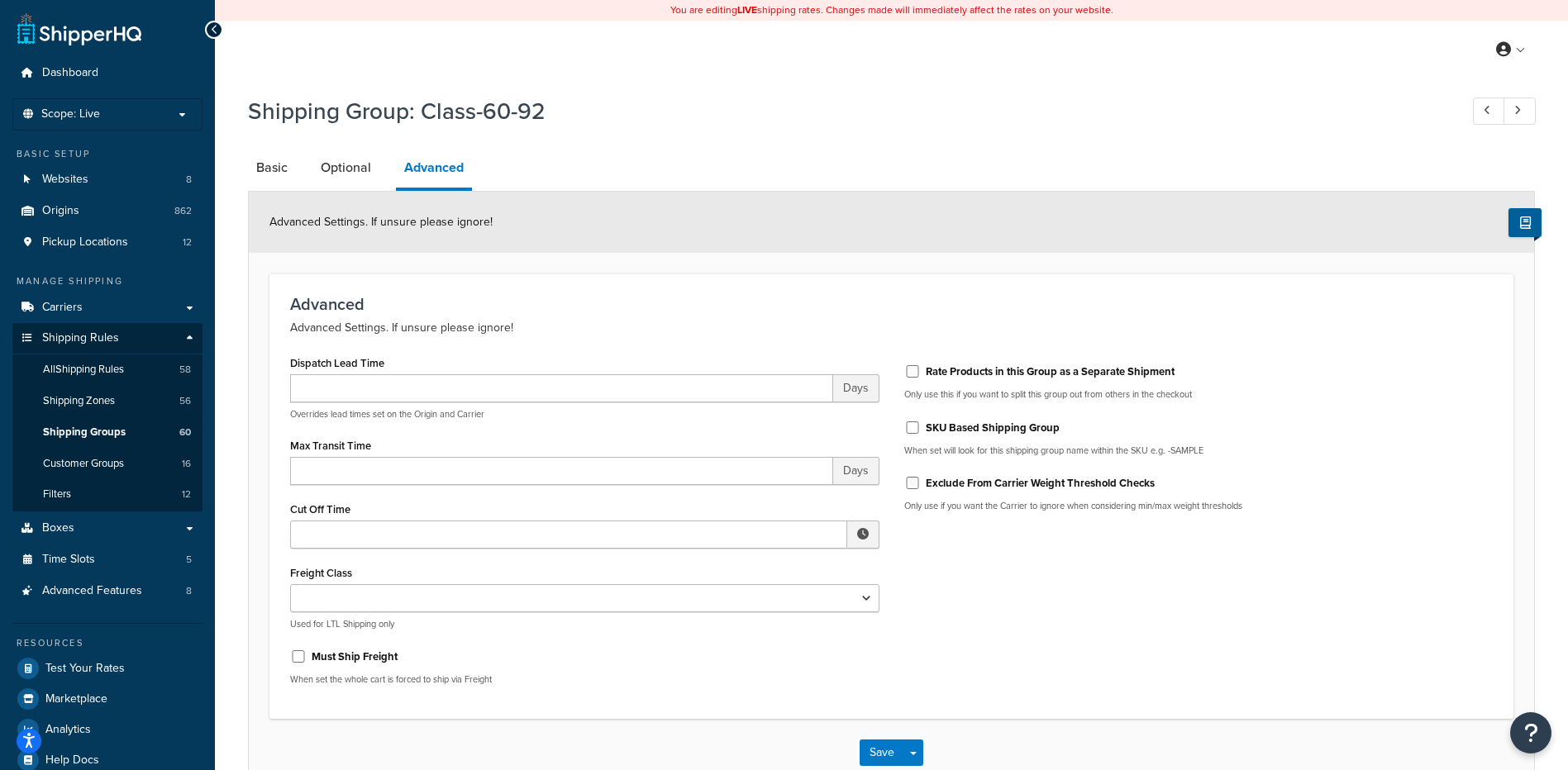
click at [299, 161] on li "Basic" at bounding box center [279, 168] width 64 height 39
click at [282, 171] on link "Basic" at bounding box center [272, 168] width 48 height 39
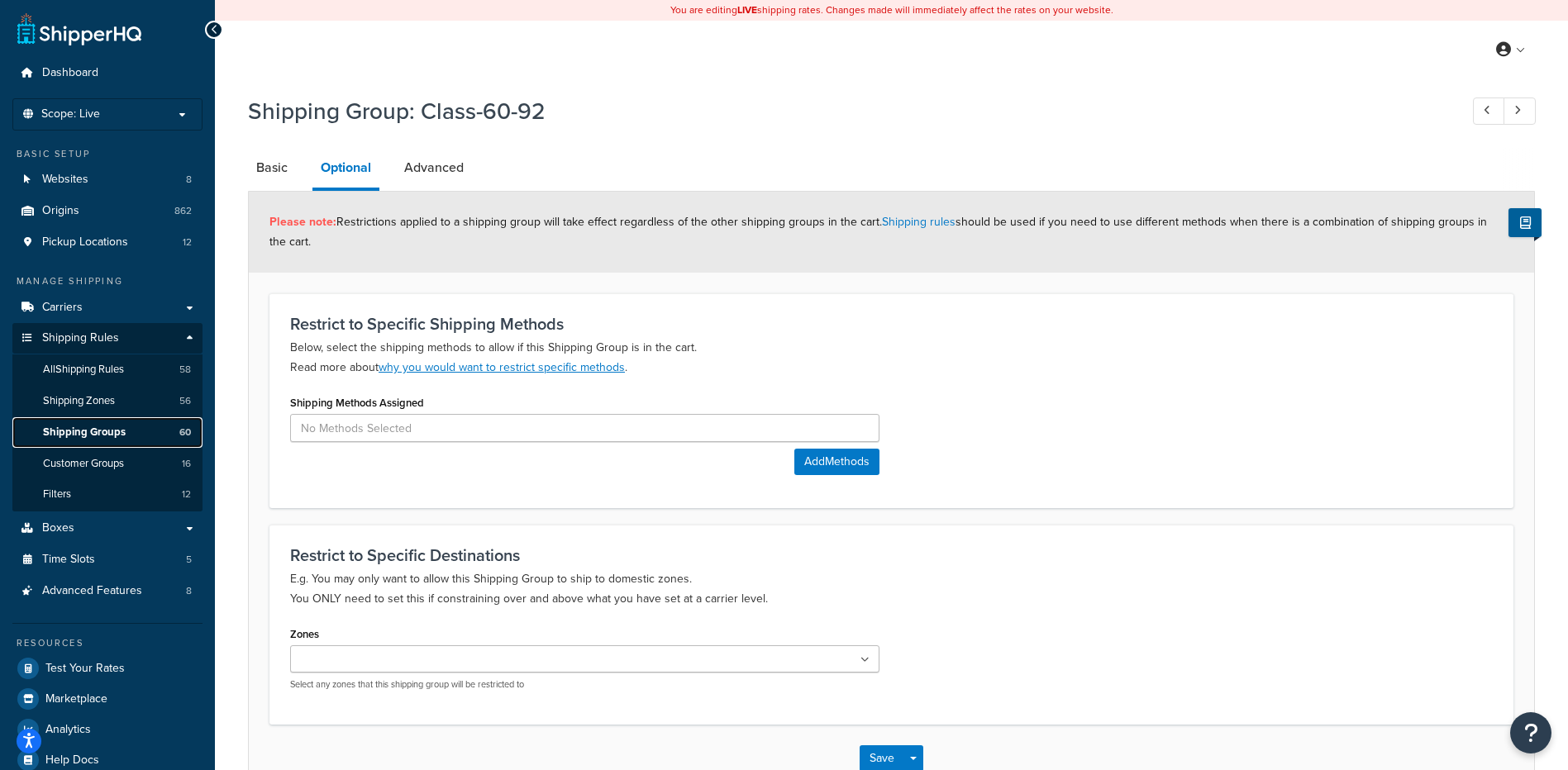
click at [102, 433] on span "Shipping Groups" at bounding box center [84, 433] width 82 height 14
